Goal: Task Accomplishment & Management: Manage account settings

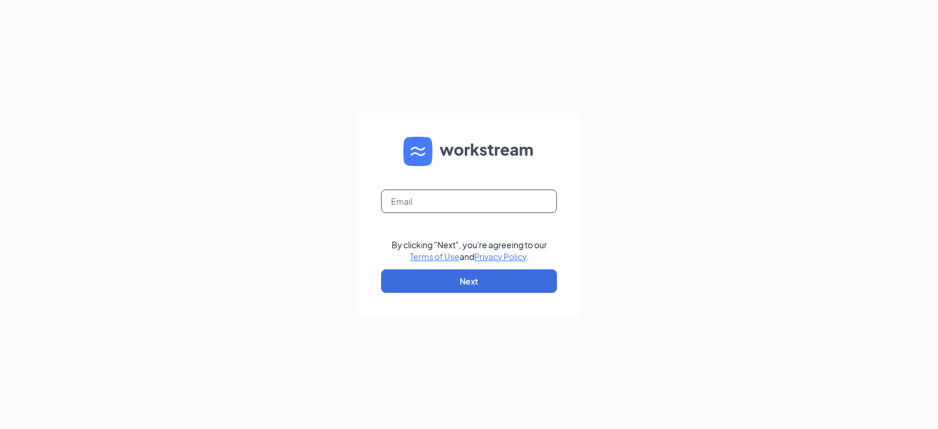
click at [426, 202] on input "text" at bounding box center [469, 200] width 176 height 23
type input "arbys8752@arbys.biz"
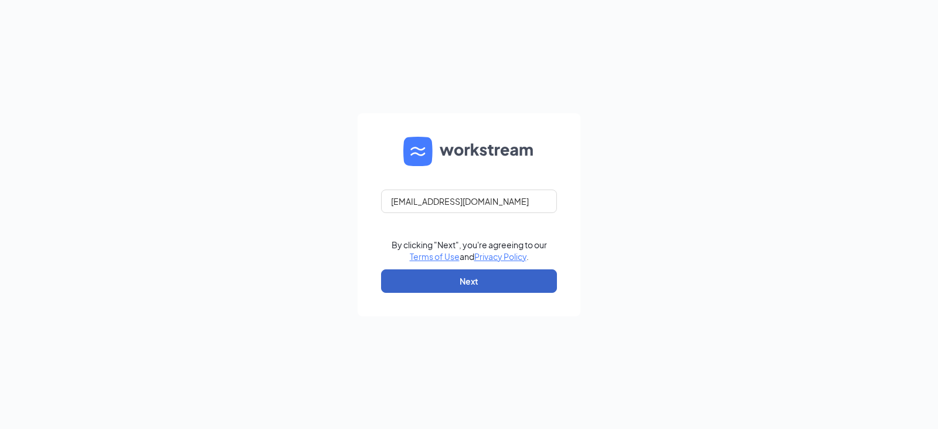
click at [443, 274] on button "Next" at bounding box center [469, 280] width 176 height 23
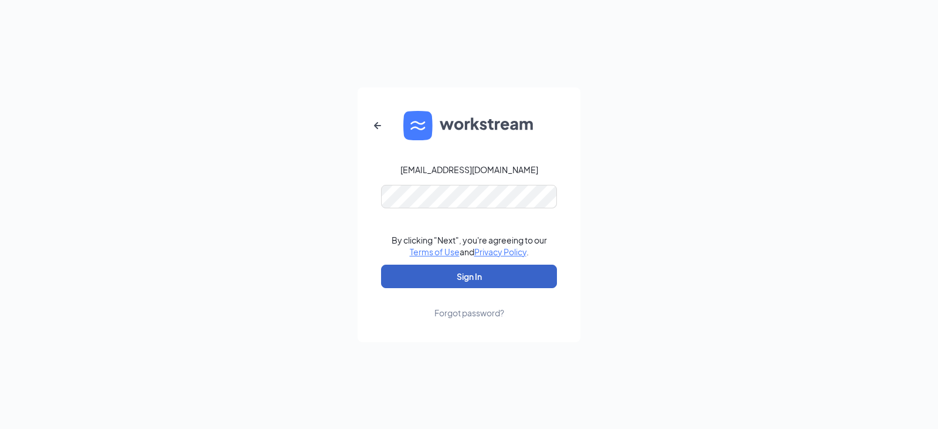
click at [467, 274] on button "Sign In" at bounding box center [469, 276] width 176 height 23
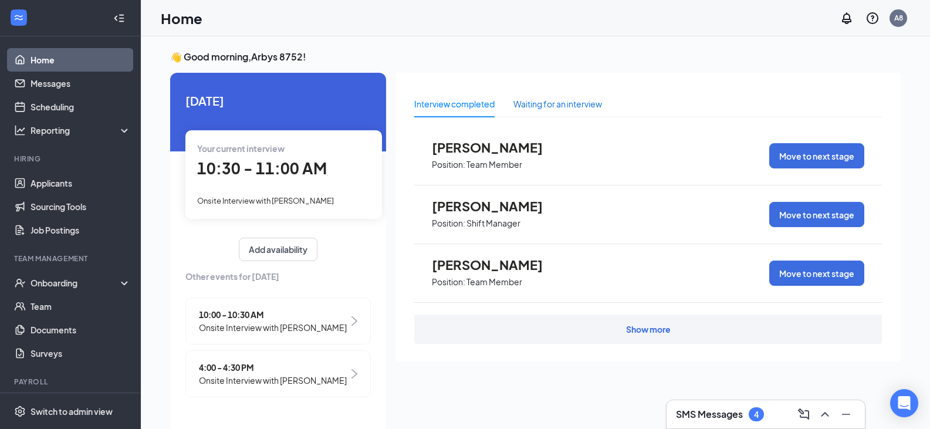
click at [573, 104] on div "Waiting for an interview" at bounding box center [557, 103] width 89 height 13
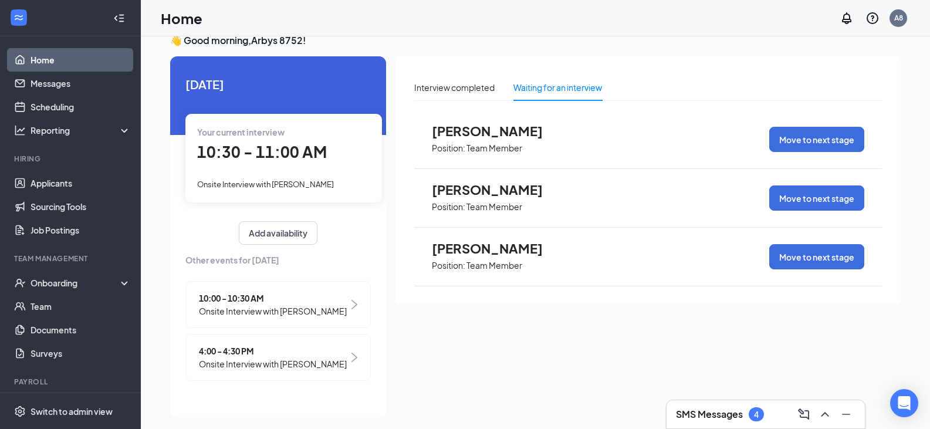
scroll to position [25, 0]
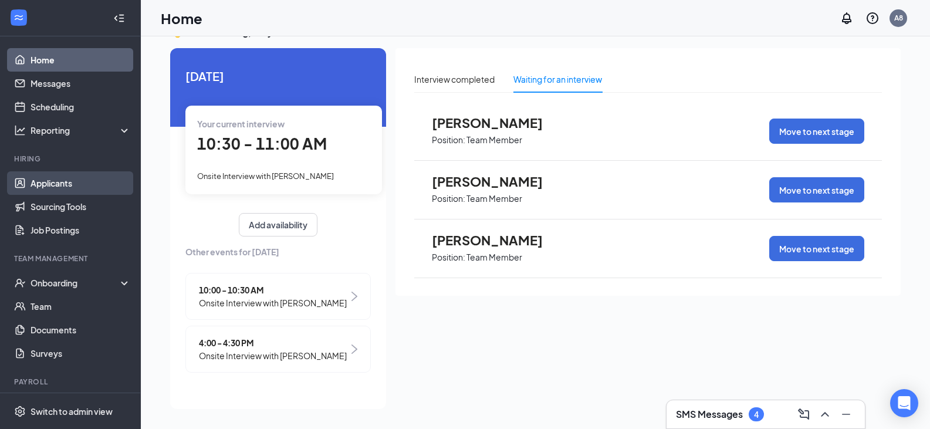
click at [48, 185] on link "Applicants" at bounding box center [80, 182] width 100 height 23
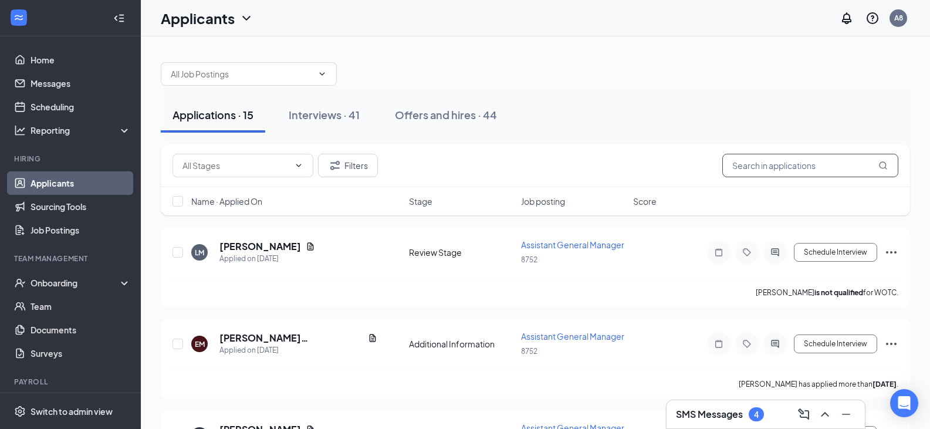
click at [752, 167] on input "text" at bounding box center [810, 165] width 176 height 23
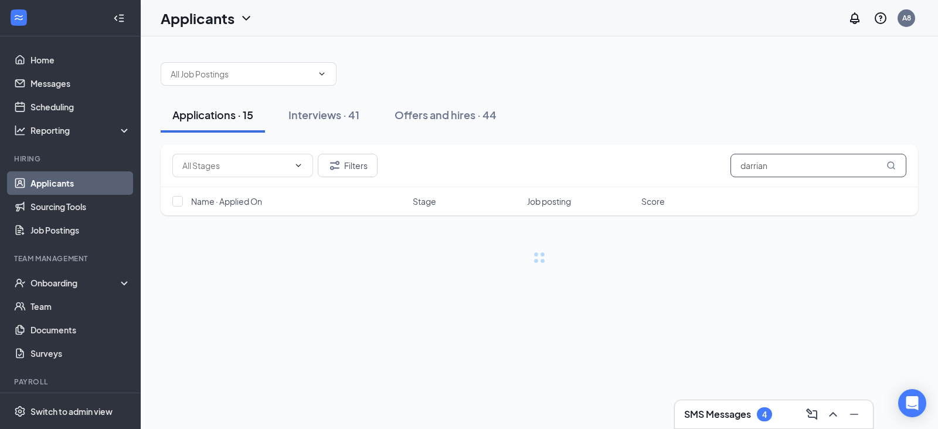
type input "darrian"
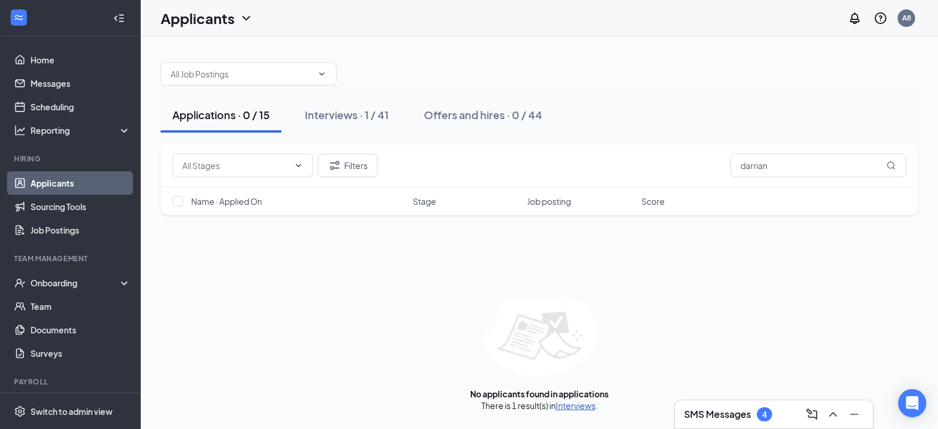
click at [564, 409] on link "Interviews" at bounding box center [576, 405] width 40 height 11
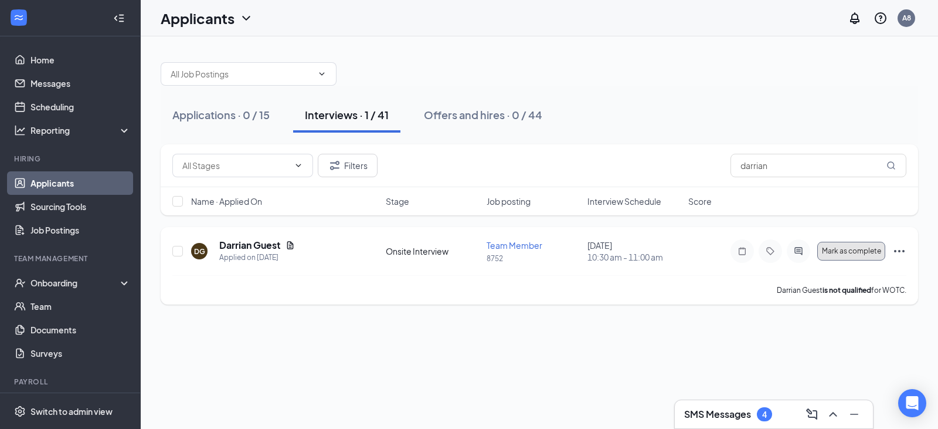
click at [878, 249] on span "Mark as complete" at bounding box center [851, 251] width 59 height 8
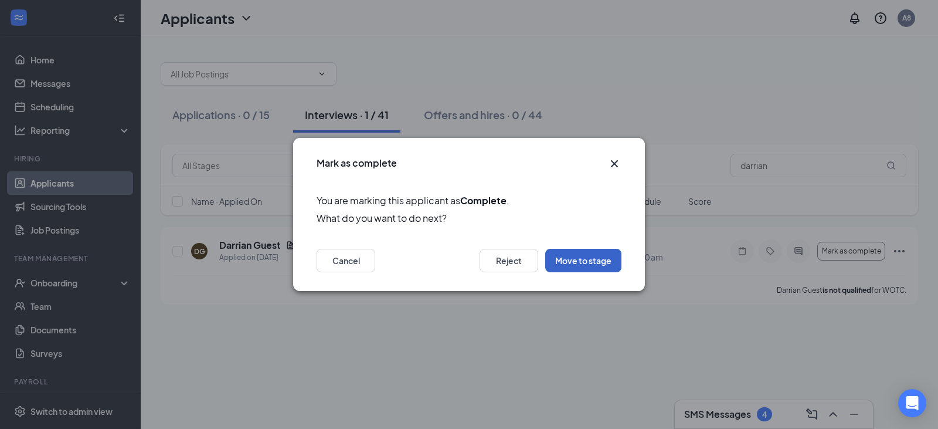
click at [595, 259] on button "Move to stage" at bounding box center [583, 260] width 76 height 23
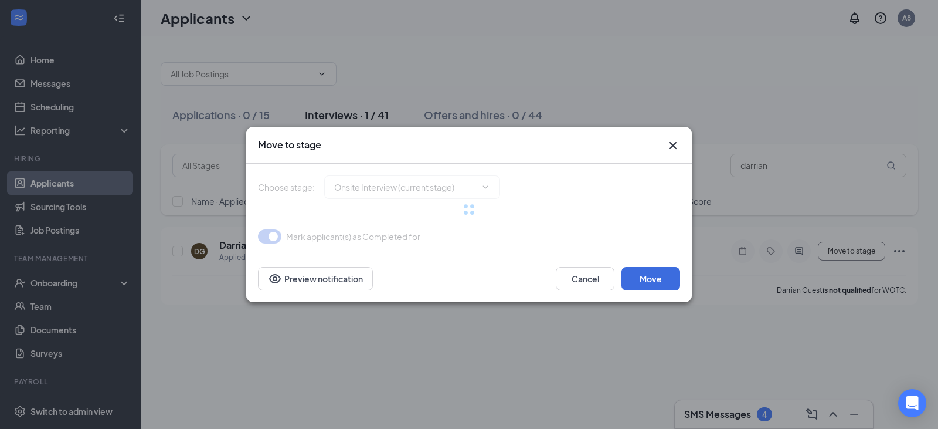
type input "Hiring Complete (final stage)"
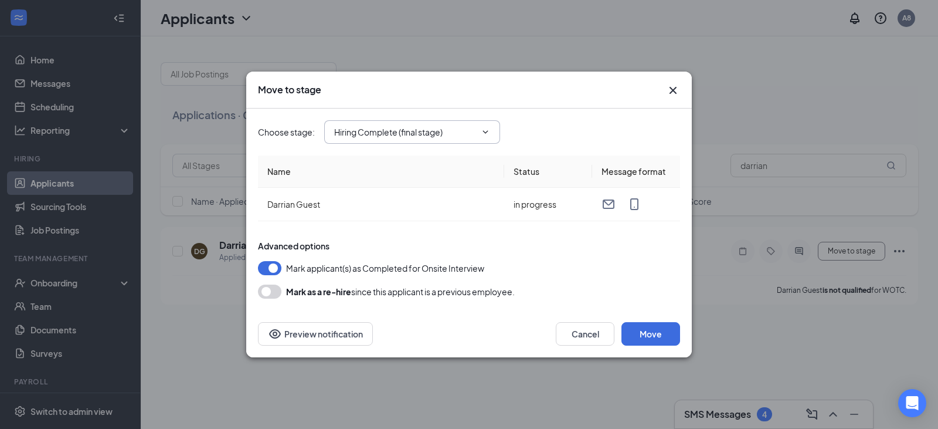
click at [489, 131] on icon "ChevronDown" at bounding box center [485, 131] width 9 height 9
click at [484, 133] on icon "ChevronDown" at bounding box center [485, 131] width 9 height 9
click at [654, 338] on button "Move" at bounding box center [651, 333] width 59 height 23
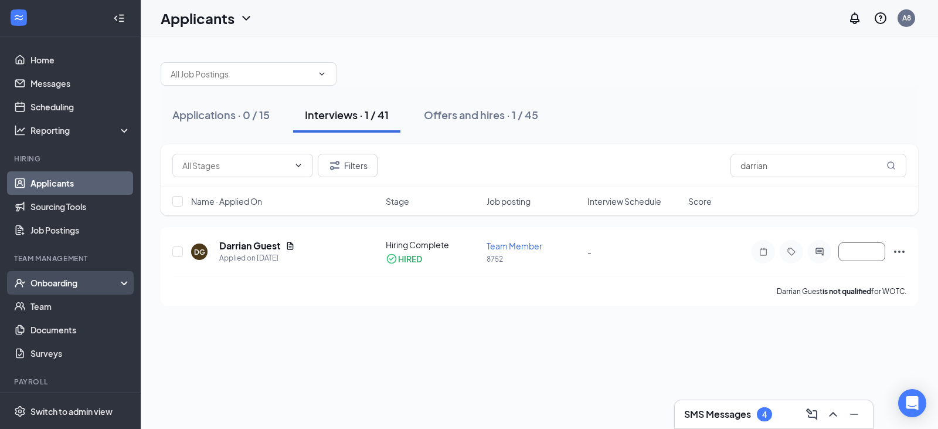
click at [63, 284] on div "Onboarding" at bounding box center [75, 283] width 90 height 12
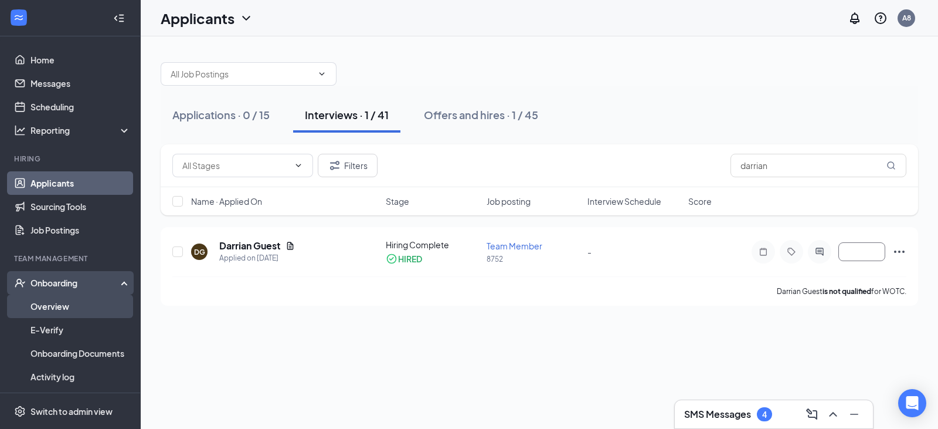
click at [59, 304] on link "Overview" at bounding box center [80, 305] width 100 height 23
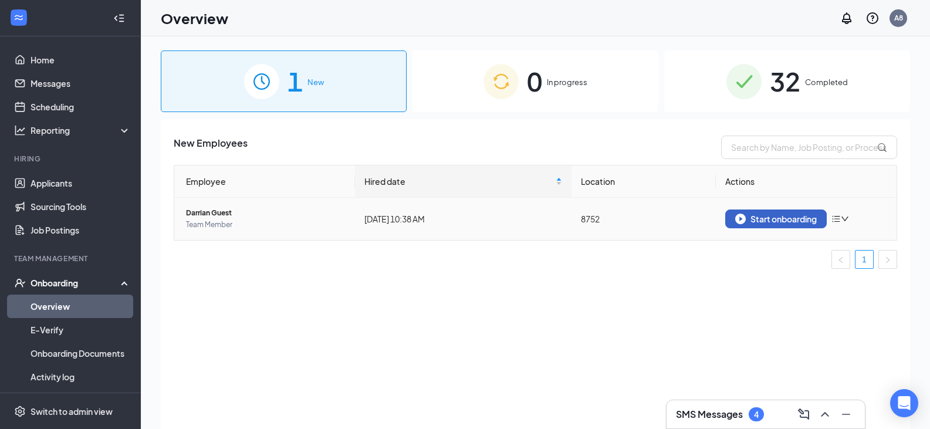
click at [778, 219] on div "Start onboarding" at bounding box center [776, 218] width 82 height 11
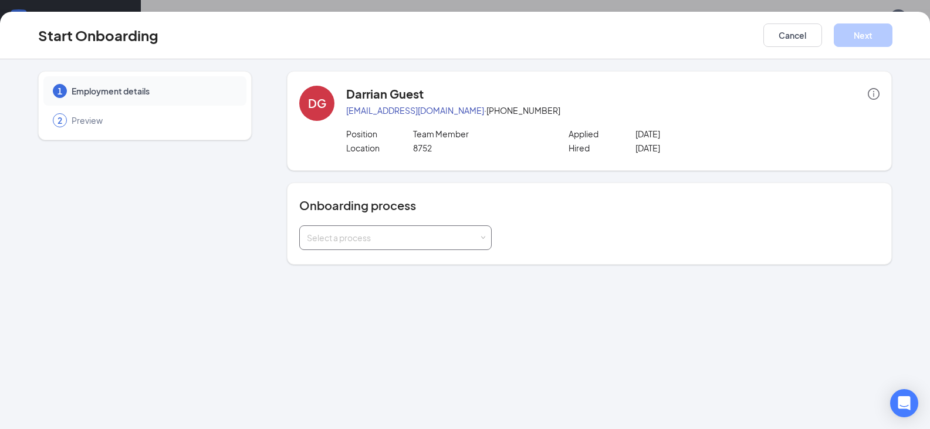
click at [479, 239] on div "Select a process" at bounding box center [393, 238] width 172 height 12
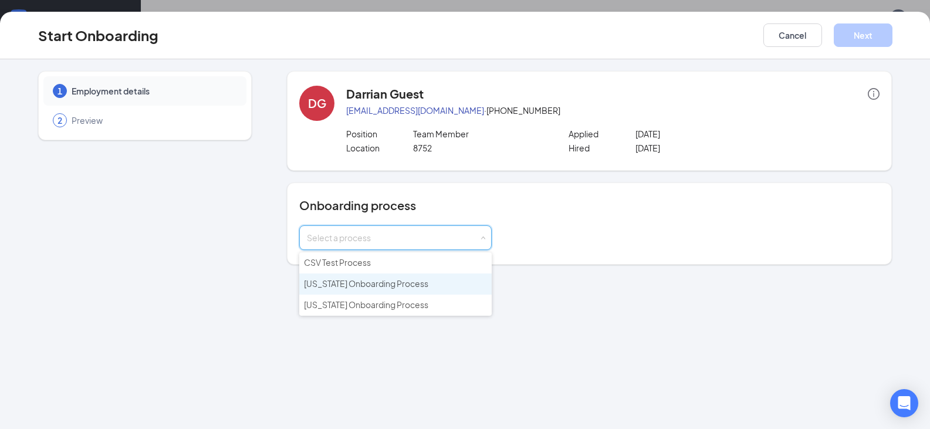
click at [355, 282] on span "[US_STATE] Onboarding Process" at bounding box center [366, 283] width 124 height 11
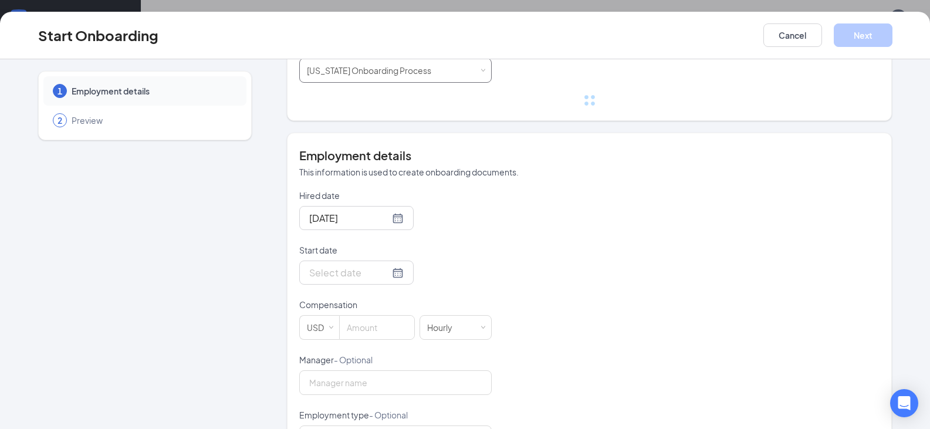
scroll to position [235, 0]
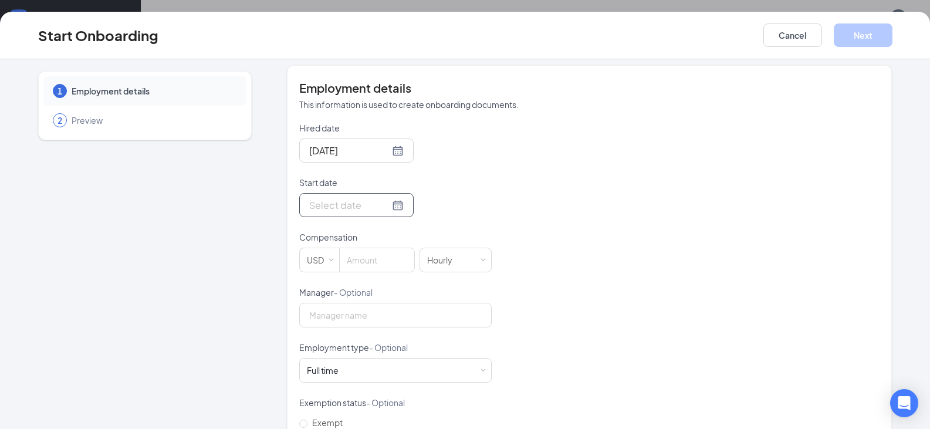
click at [383, 204] on div at bounding box center [356, 205] width 94 height 15
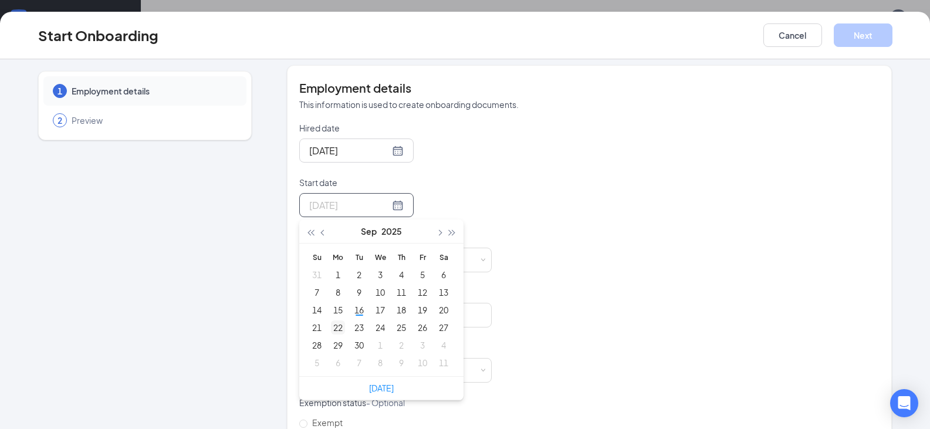
type input "[DATE]"
click at [335, 328] on div "22" at bounding box center [338, 327] width 14 height 14
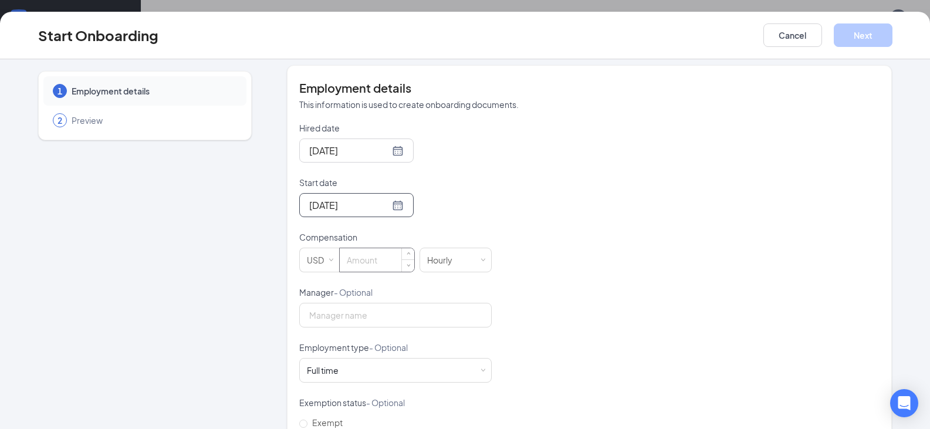
click at [357, 262] on input at bounding box center [377, 259] width 74 height 23
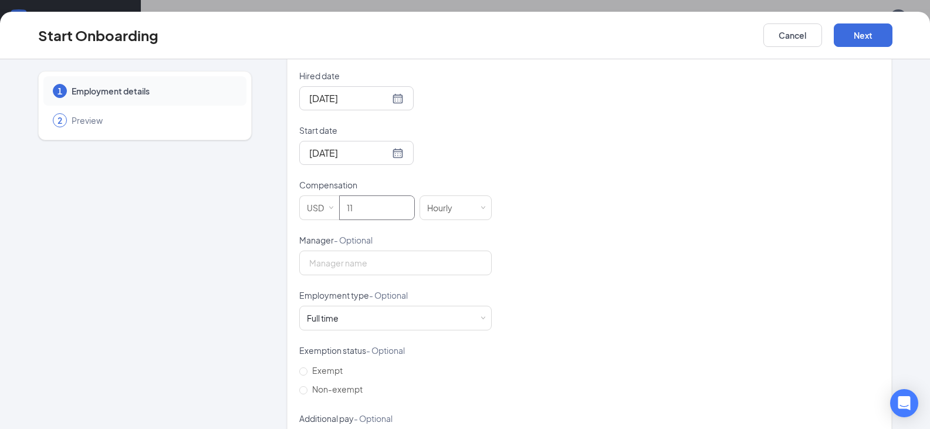
scroll to position [338, 0]
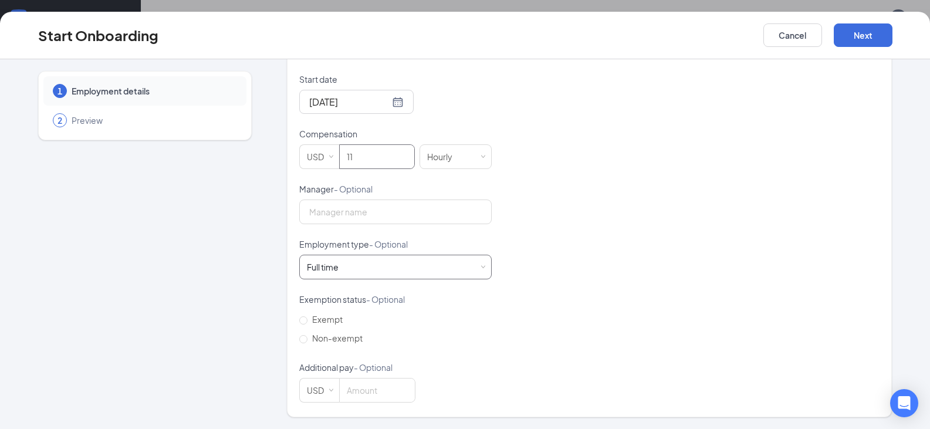
type input "11"
click at [473, 267] on div "Full time Works 30+ hours per week and is reasonably expected to work" at bounding box center [395, 266] width 177 height 23
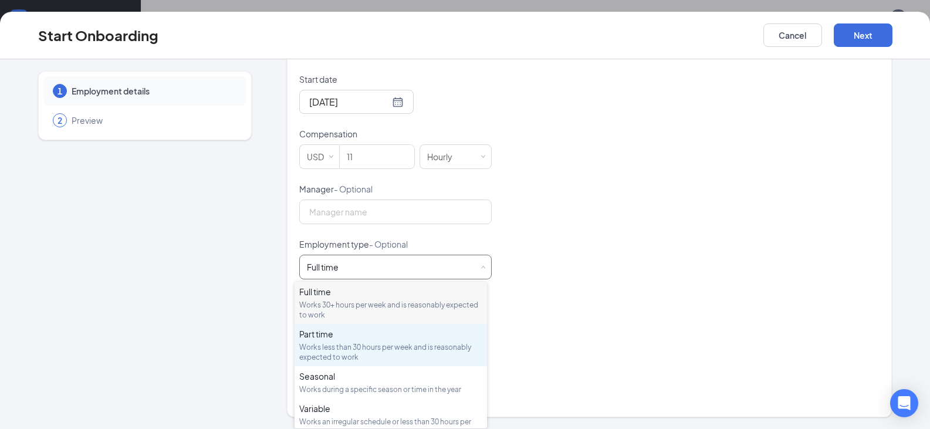
click at [305, 348] on div "Works less than 30 hours per week and is reasonably expected to work" at bounding box center [390, 352] width 183 height 20
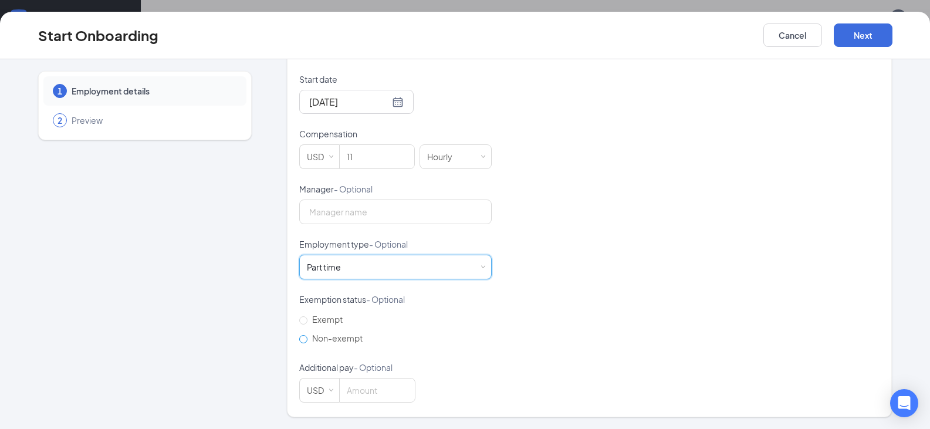
click at [299, 337] on input "Non-exempt" at bounding box center [303, 339] width 8 height 8
radio input "true"
click at [860, 28] on button "Next" at bounding box center [862, 34] width 59 height 23
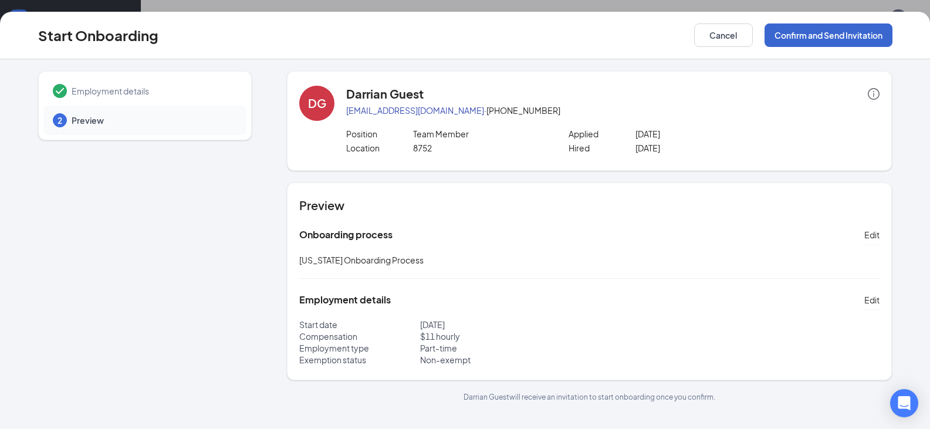
scroll to position [0, 0]
click at [816, 37] on button "Confirm and Send Invitation" at bounding box center [828, 34] width 128 height 23
